Goal: Task Accomplishment & Management: Use online tool/utility

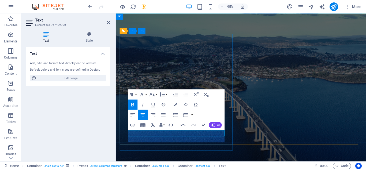
scroll to position [198, 1]
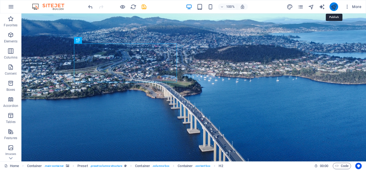
click at [334, 7] on icon "publish" at bounding box center [334, 7] width 6 height 6
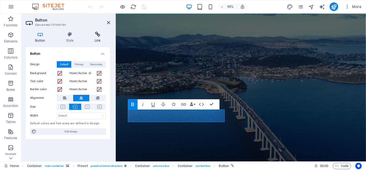
click at [97, 35] on icon at bounding box center [97, 34] width 25 height 5
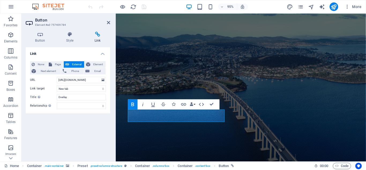
click at [75, 64] on span "External" at bounding box center [77, 64] width 12 height 6
click at [79, 81] on input "https://forsalebyowner.tiiny.site" at bounding box center [81, 80] width 49 height 6
click at [97, 80] on input "https://forsalebyowner.tiiny.site" at bounding box center [81, 80] width 49 height 6
type input "h"
paste input "https://houseandlandpackage.tiiny.site"
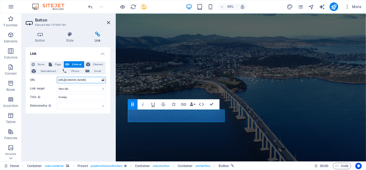
scroll to position [0, 6]
type input "https://houseandlandpackage.tiiny.site"
click at [333, 5] on icon "publish" at bounding box center [334, 7] width 6 height 6
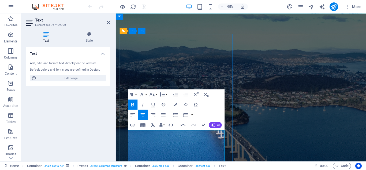
scroll to position [44, 0]
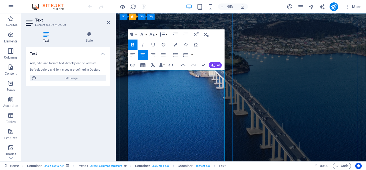
scroll to position [69, 0]
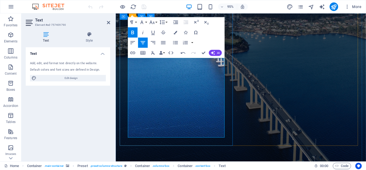
click at [332, 5] on icon "publish" at bounding box center [334, 7] width 6 height 6
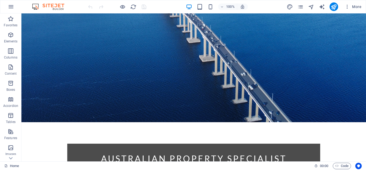
scroll to position [112, 0]
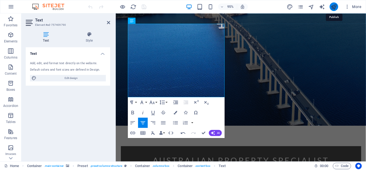
click at [332, 4] on icon "publish" at bounding box center [334, 7] width 6 height 6
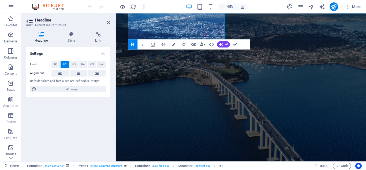
scroll to position [85, 0]
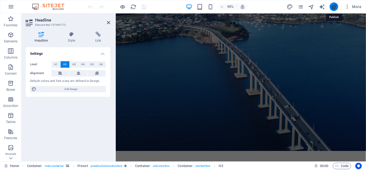
click at [334, 4] on icon "publish" at bounding box center [334, 7] width 6 height 6
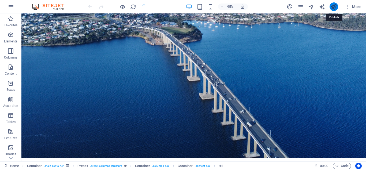
scroll to position [0, 0]
